Goal: Task Accomplishment & Management: Manage account settings

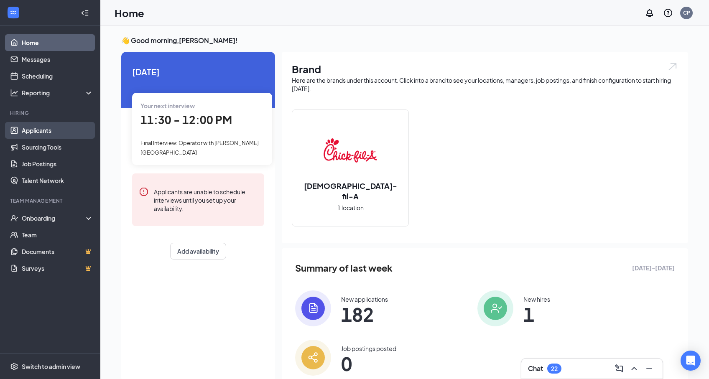
click at [44, 134] on link "Applicants" at bounding box center [57, 130] width 71 height 17
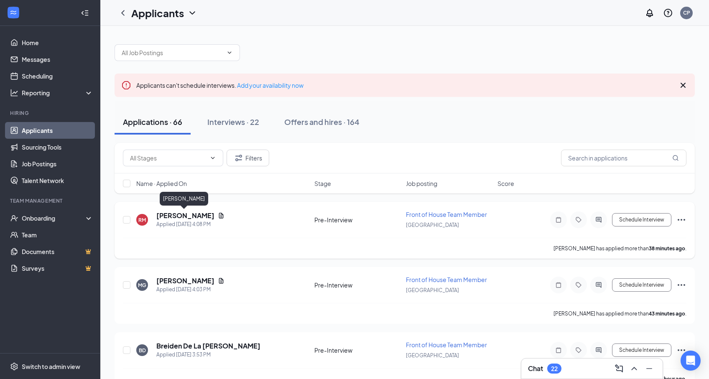
click at [194, 217] on h5 "[PERSON_NAME]" at bounding box center [185, 215] width 58 height 9
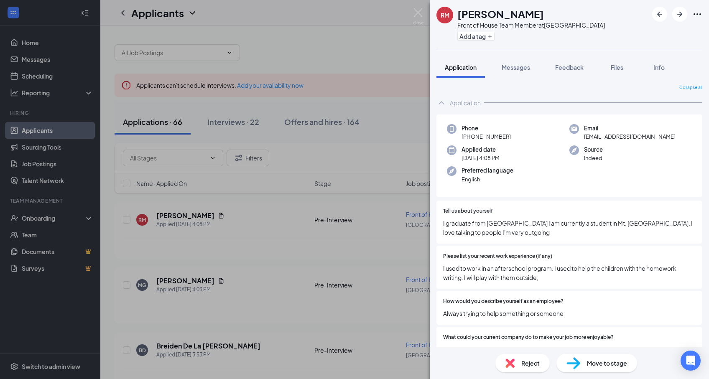
click at [485, 41] on div "Add a tag" at bounding box center [531, 36] width 148 height 14
click at [484, 35] on button "Add a tag" at bounding box center [475, 36] width 37 height 9
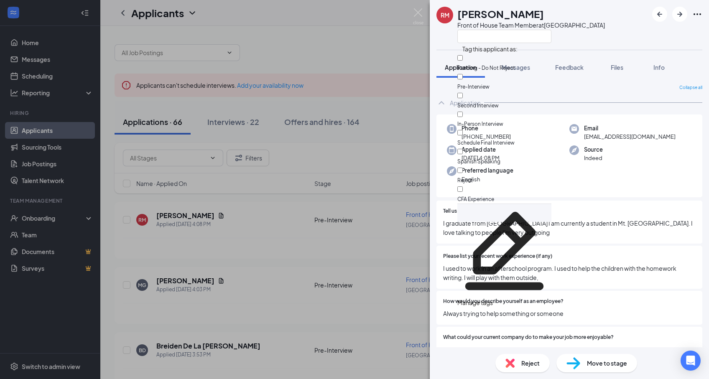
scroll to position [4, 0]
click at [535, 14] on div "[PERSON_NAME]" at bounding box center [531, 14] width 148 height 14
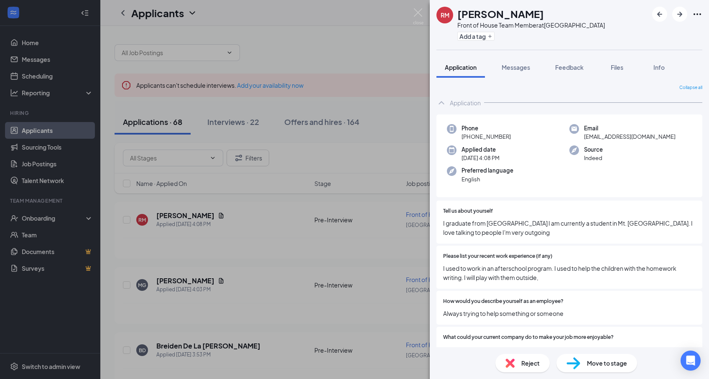
click at [26, 230] on div "RM [PERSON_NAME] Front of House Team Member at [GEOGRAPHIC_DATA] Add a tag Appl…" at bounding box center [354, 189] width 709 height 379
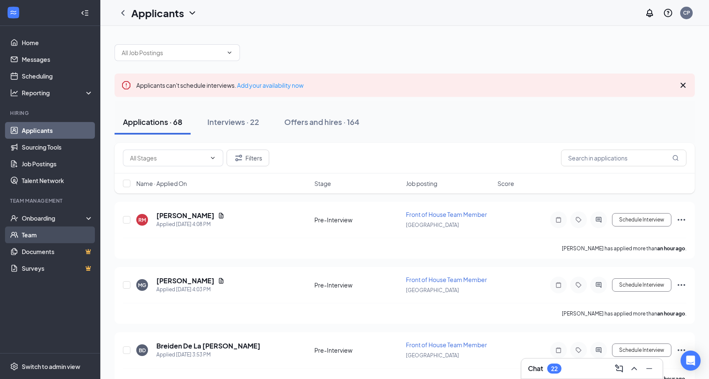
click at [30, 236] on link "Team" at bounding box center [57, 235] width 71 height 17
